Goal: Obtain resource: Download file/media

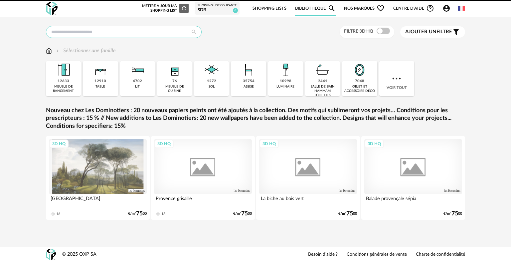
click at [142, 31] on input "text" at bounding box center [124, 32] width 156 height 12
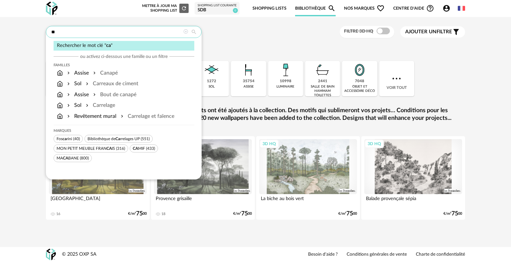
type input "*"
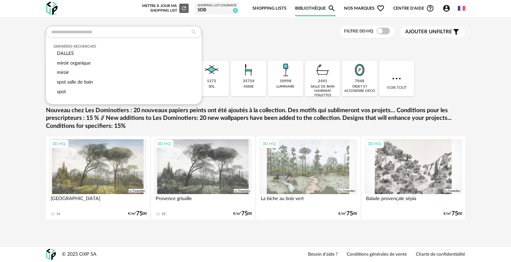
click at [299, 24] on div "Dernières recherches DALLES miroir organique miroir spot salle de bain spot Fil…" at bounding box center [255, 129] width 511 height 224
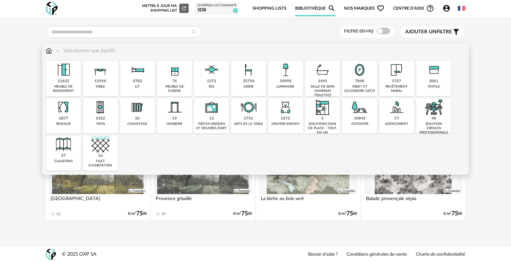
click at [212, 82] on div "1272" at bounding box center [211, 81] width 9 height 5
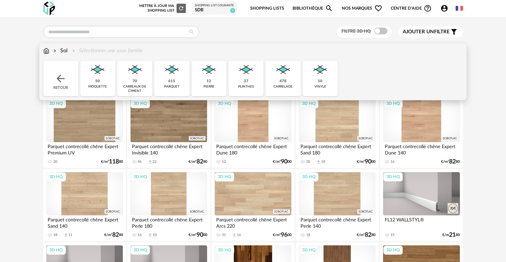
drag, startPoint x: 293, startPoint y: 81, endPoint x: 298, endPoint y: 83, distance: 5.4
click at [297, 83] on div "478 [GEOGRAPHIC_DATA]" at bounding box center [282, 78] width 35 height 35
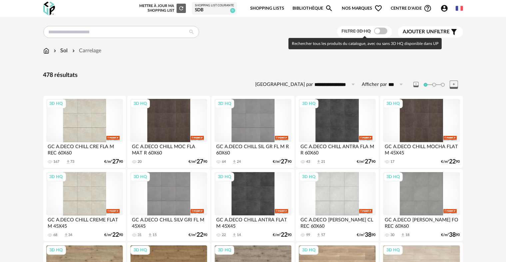
click at [371, 30] on label "Filtre 3D HQ" at bounding box center [365, 31] width 47 height 6
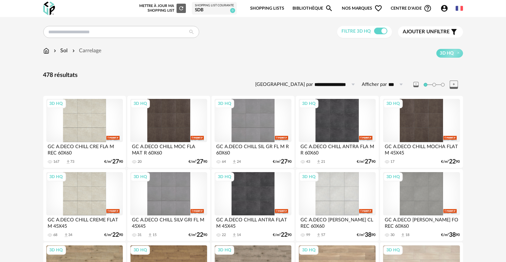
click at [425, 33] on span "Ajouter un" at bounding box center [418, 31] width 31 height 5
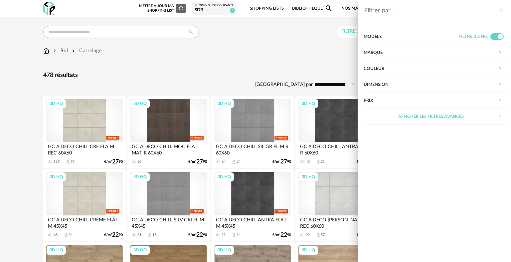
click at [372, 68] on div "Couleur" at bounding box center [431, 69] width 134 height 16
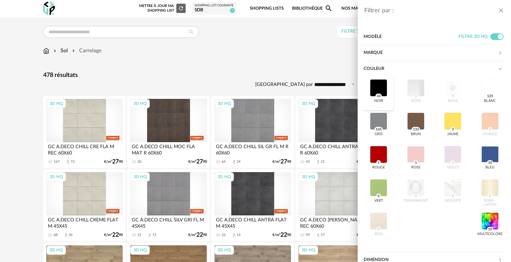
click at [380, 88] on div at bounding box center [378, 87] width 17 height 17
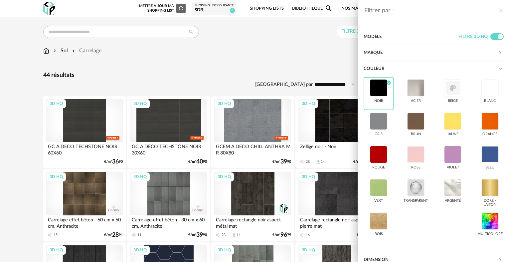
click at [501, 9] on icon "close drawer" at bounding box center [501, 10] width 7 height 7
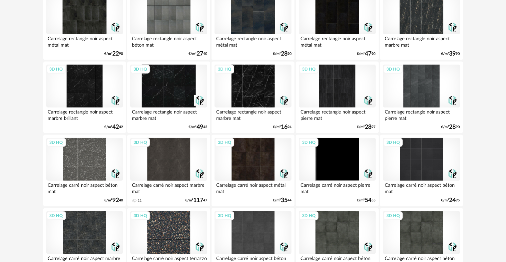
scroll to position [366, 0]
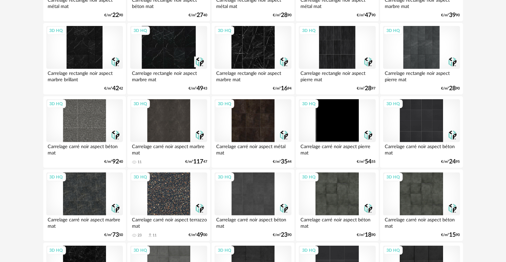
click at [433, 126] on div "3D HQ" at bounding box center [421, 120] width 77 height 43
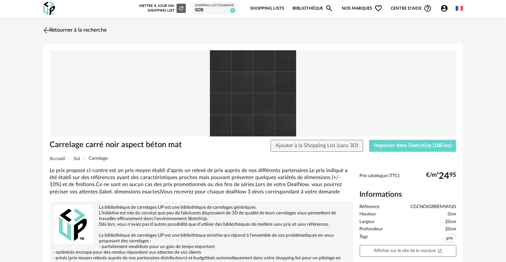
click at [44, 30] on img at bounding box center [47, 30] width 10 height 10
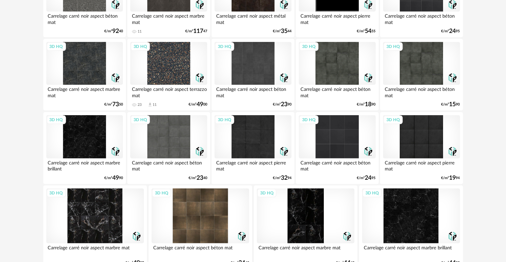
scroll to position [499, 0]
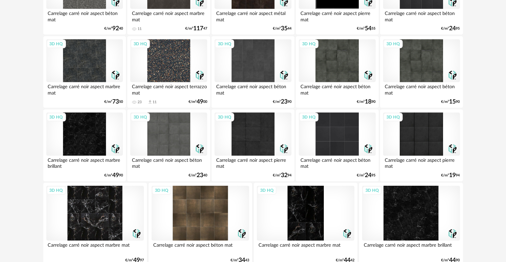
click at [425, 135] on div "3D HQ" at bounding box center [421, 134] width 77 height 43
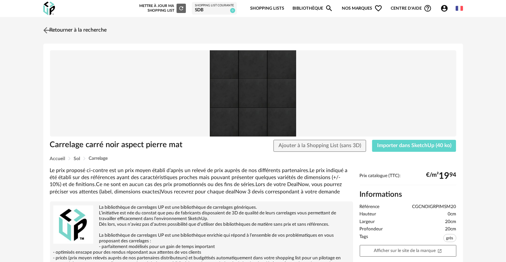
click at [52, 32] on link "Retourner à la recherche" at bounding box center [74, 30] width 65 height 15
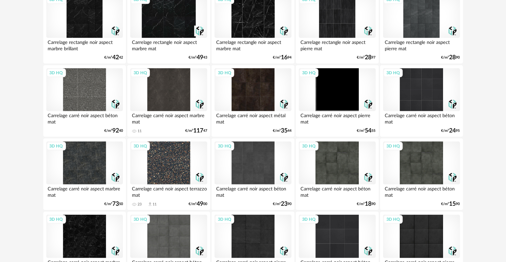
scroll to position [432, 0]
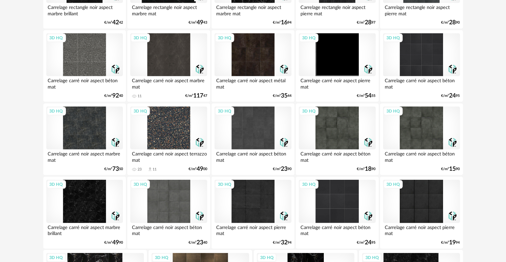
click at [255, 201] on div "3D HQ" at bounding box center [252, 201] width 77 height 43
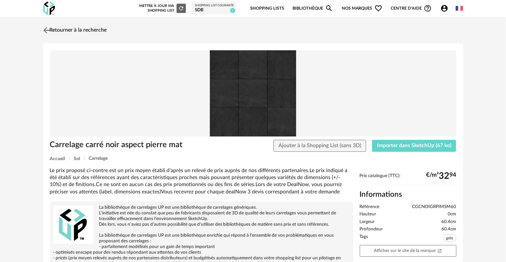
click at [47, 32] on img at bounding box center [47, 30] width 10 height 10
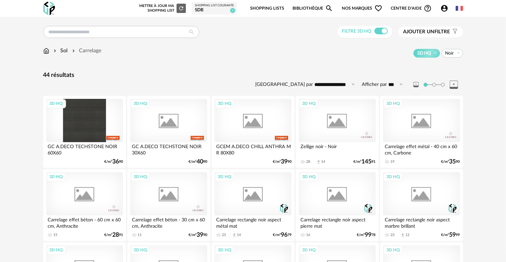
scroll to position [432, 0]
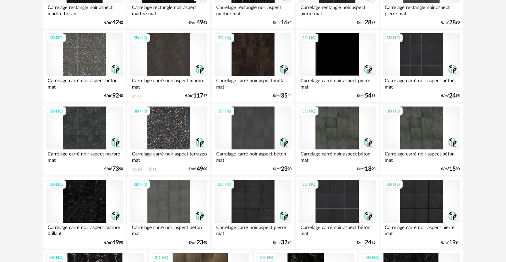
click at [340, 216] on div "3D HQ" at bounding box center [337, 201] width 77 height 43
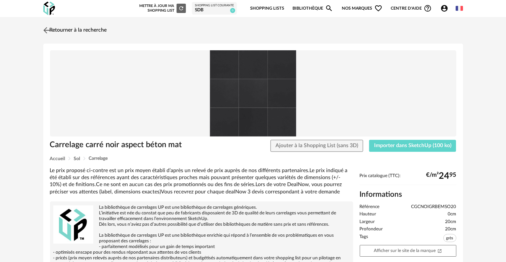
click at [54, 31] on link "Retourner à la recherche" at bounding box center [74, 30] width 65 height 15
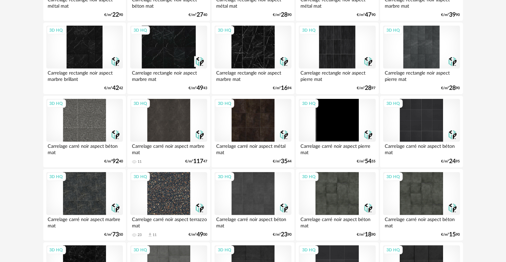
scroll to position [365, 0]
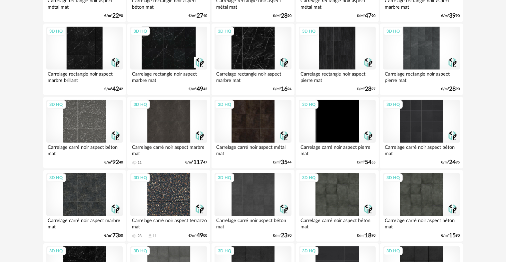
click at [187, 122] on div "3D HQ" at bounding box center [168, 121] width 77 height 43
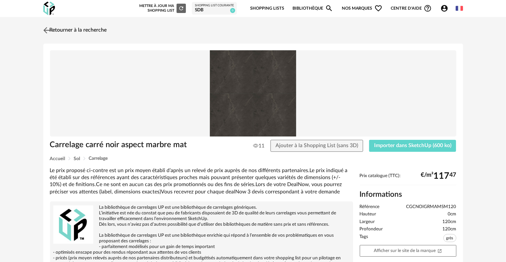
click at [46, 29] on img at bounding box center [47, 30] width 10 height 10
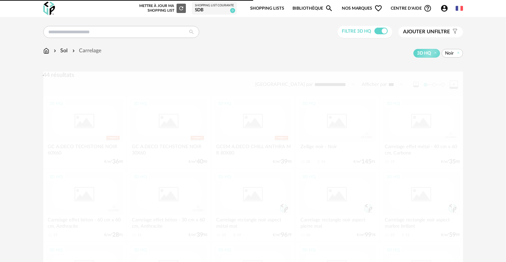
scroll to position [365, 0]
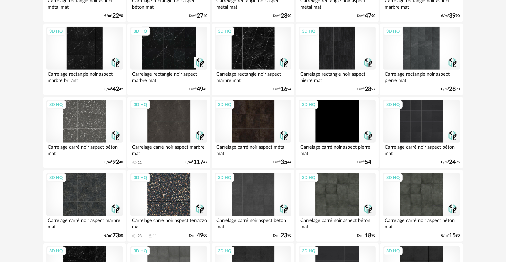
click at [262, 134] on div "3D HQ" at bounding box center [252, 121] width 77 height 43
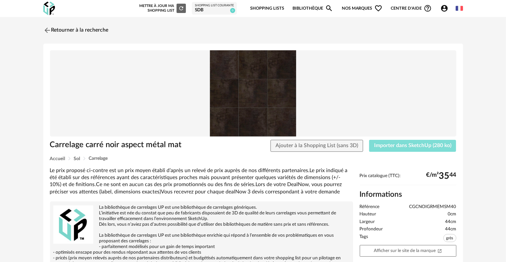
click at [423, 148] on span "Importer dans SketchUp (280 ko)" at bounding box center [412, 145] width 77 height 5
click at [71, 28] on link "Retourner à la recherche" at bounding box center [74, 30] width 65 height 15
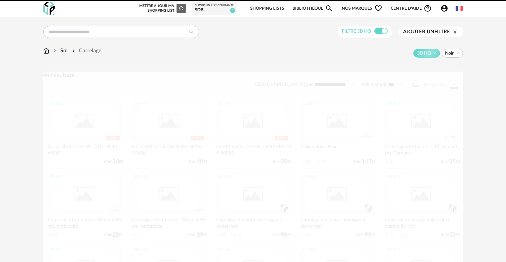
scroll to position [365, 0]
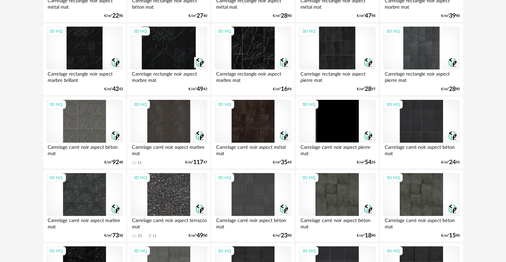
click at [239, 126] on div "3D HQ" at bounding box center [252, 121] width 77 height 43
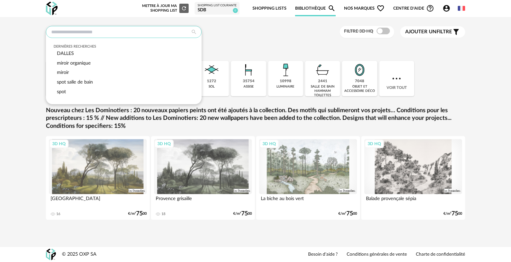
click at [118, 32] on input "text" at bounding box center [124, 32] width 156 height 12
click at [122, 29] on input "text" at bounding box center [124, 32] width 156 height 12
click at [219, 79] on div "1272 sol" at bounding box center [211, 78] width 35 height 35
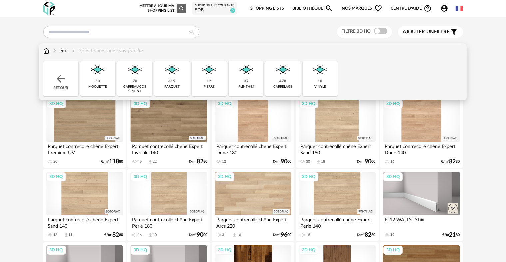
click at [278, 80] on div "478 [GEOGRAPHIC_DATA]" at bounding box center [282, 78] width 35 height 35
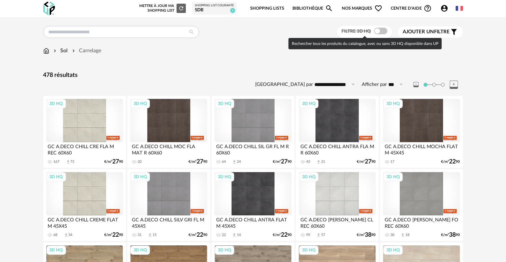
click at [382, 29] on span at bounding box center [380, 31] width 13 height 7
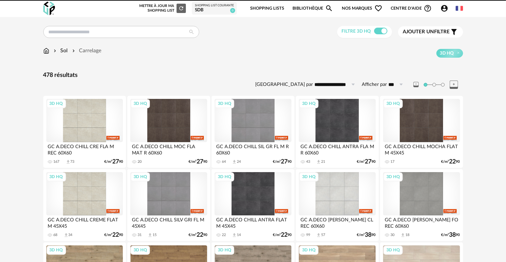
click at [416, 29] on span "Ajouter un" at bounding box center [418, 31] width 31 height 5
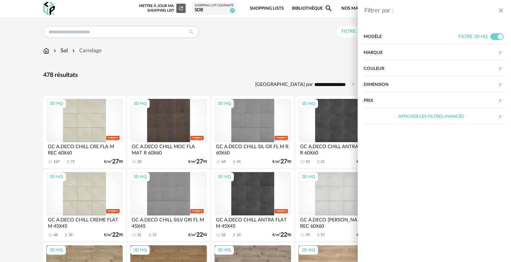
click at [394, 68] on div "Couleur" at bounding box center [431, 69] width 134 height 16
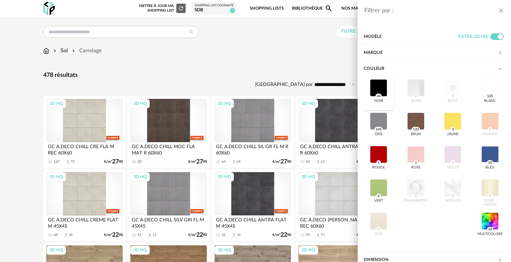
click at [383, 93] on div at bounding box center [378, 87] width 17 height 17
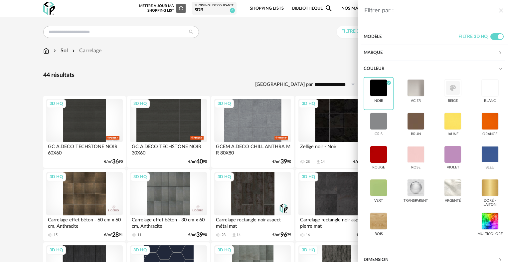
click at [502, 9] on icon "close drawer" at bounding box center [501, 10] width 7 height 7
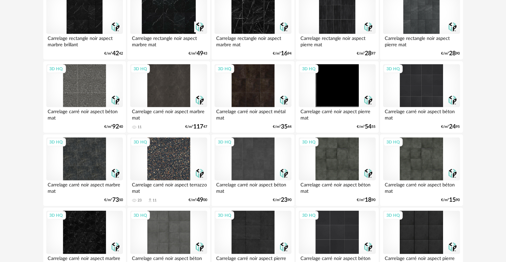
scroll to position [466, 0]
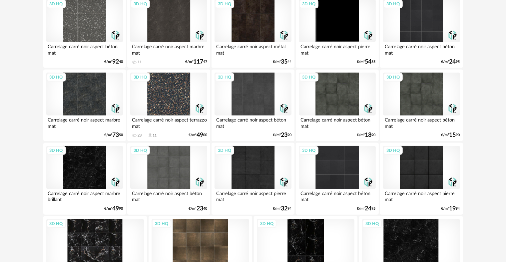
click at [261, 166] on div "3D HQ" at bounding box center [252, 167] width 77 height 43
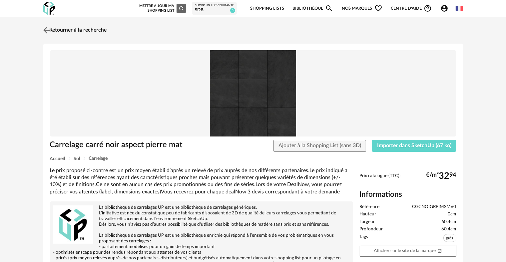
click at [46, 29] on img at bounding box center [47, 30] width 10 height 10
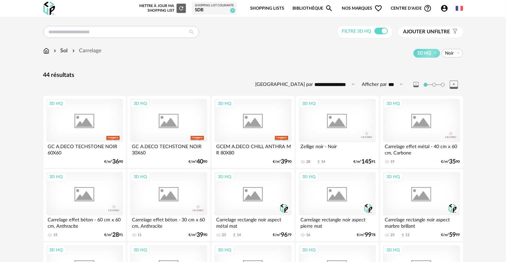
scroll to position [466, 0]
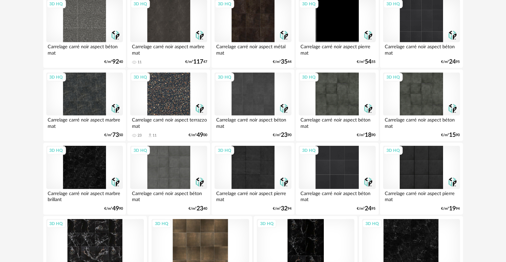
click at [263, 87] on div "3D HQ" at bounding box center [252, 94] width 77 height 43
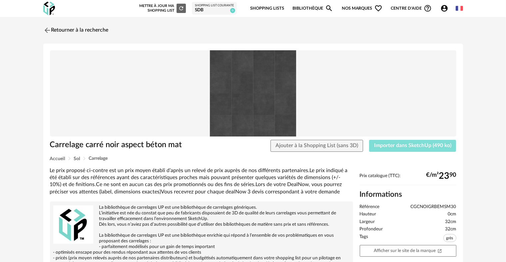
click at [414, 147] on span "Importer dans SketchUp (490 ko)" at bounding box center [412, 145] width 77 height 5
click at [184, 11] on icon "Refresh icon" at bounding box center [181, 8] width 6 height 6
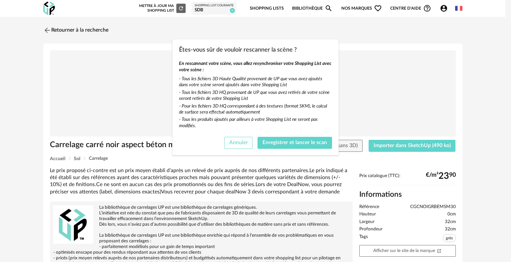
click at [246, 146] on button "Annuler" at bounding box center [238, 143] width 29 height 12
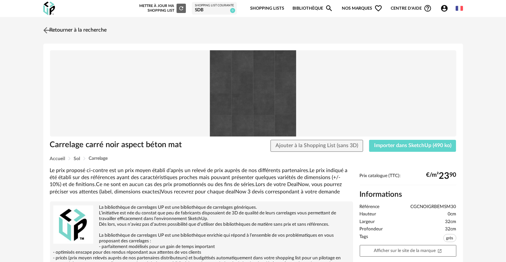
click at [58, 29] on link "Retourner à la recherche" at bounding box center [74, 30] width 65 height 15
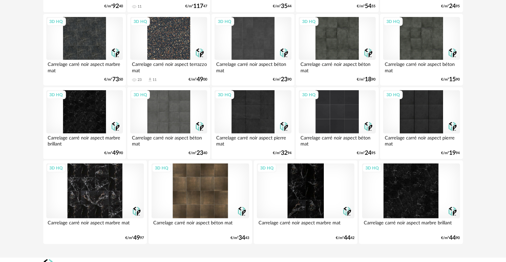
scroll to position [532, 0]
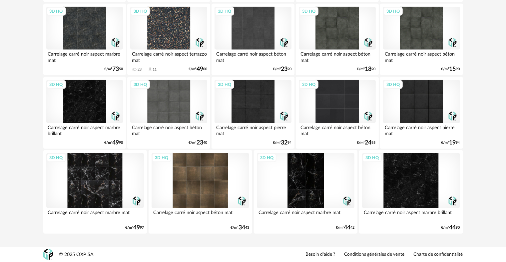
click at [168, 107] on div "3D HQ" at bounding box center [168, 101] width 77 height 43
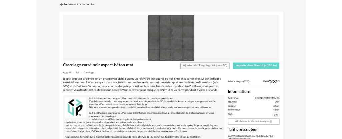
scroll to position [33, 0]
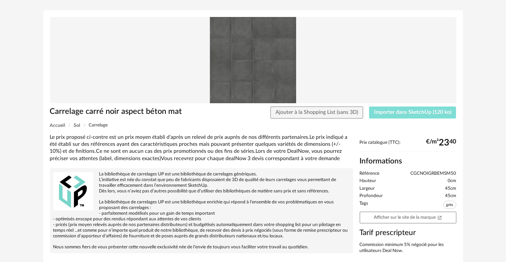
click at [405, 114] on span "Importer dans SketchUp (120 ko)" at bounding box center [412, 112] width 77 height 5
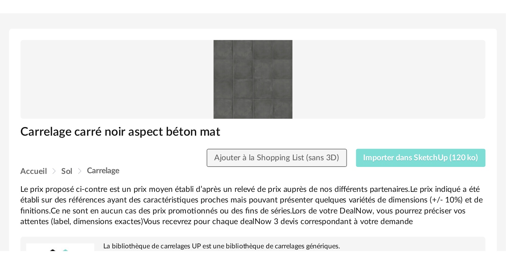
scroll to position [37, 0]
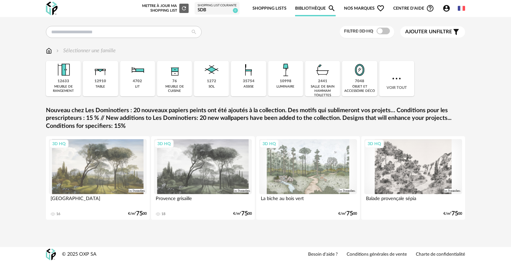
click at [212, 10] on div "SDB" at bounding box center [217, 10] width 39 height 6
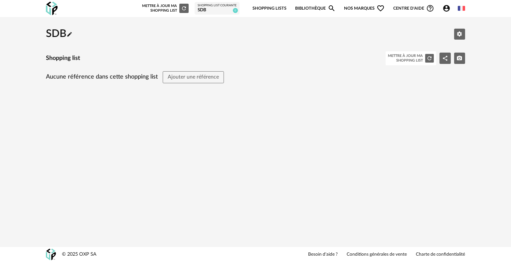
click at [425, 57] on div "Mettre à jour ma Shopping List Refresh icon" at bounding box center [411, 58] width 51 height 14
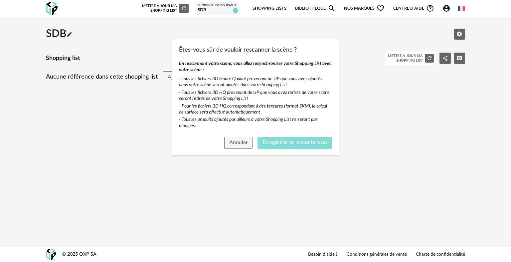
click at [273, 142] on span "Enregistrer et lancer le scan" at bounding box center [295, 142] width 65 height 5
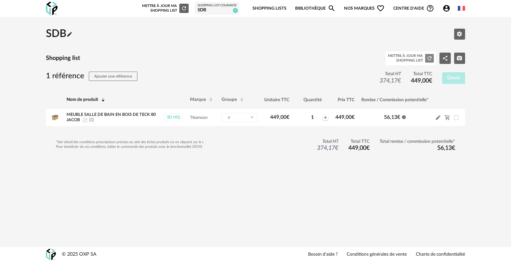
click at [431, 59] on icon "Refresh icon" at bounding box center [430, 58] width 6 height 6
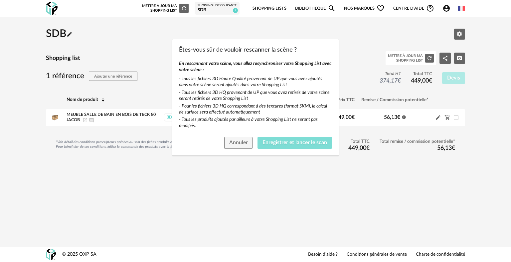
click at [298, 145] on button "Enregistrer et lancer le scan" at bounding box center [295, 143] width 75 height 12
